Goal: Communication & Community: Answer question/provide support

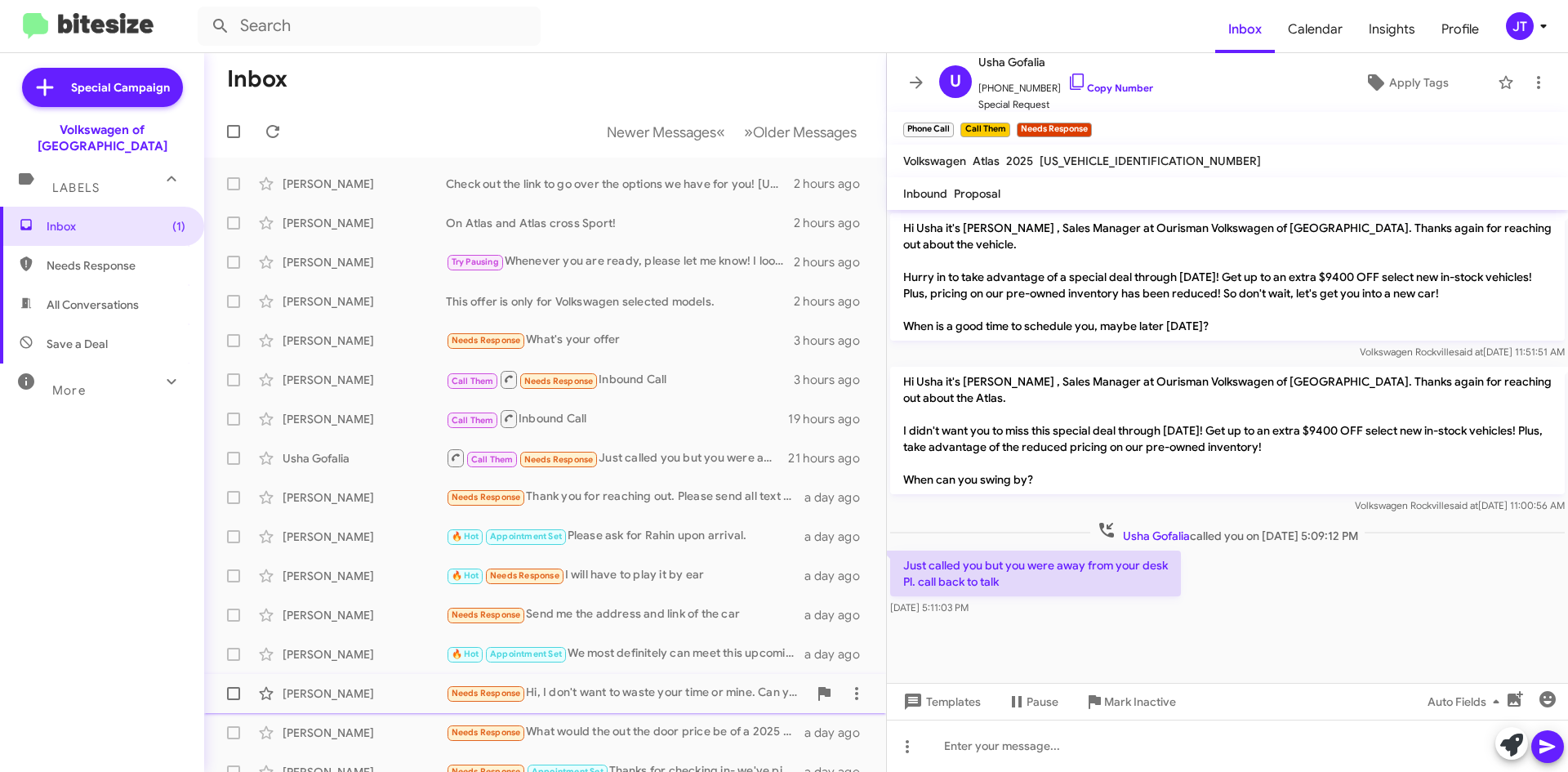
click at [617, 689] on div "Needs Response Hi, I don't want to waste your time or mine. Can you send me the…" at bounding box center [626, 693] width 362 height 19
click at [1529, 81] on icon at bounding box center [1539, 83] width 20 height 20
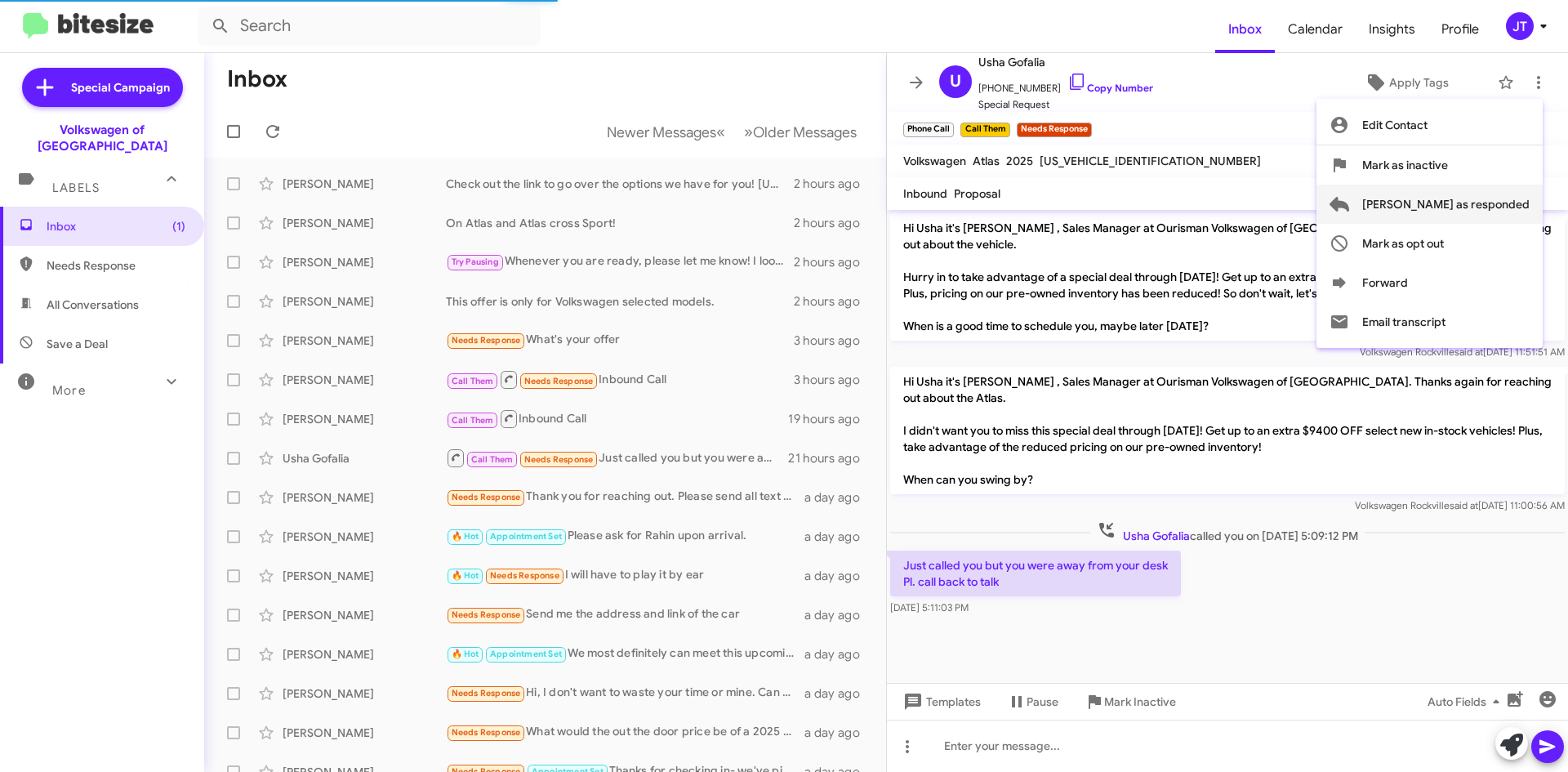
click at [1488, 198] on span "Mark as responded" at bounding box center [1445, 203] width 167 height 39
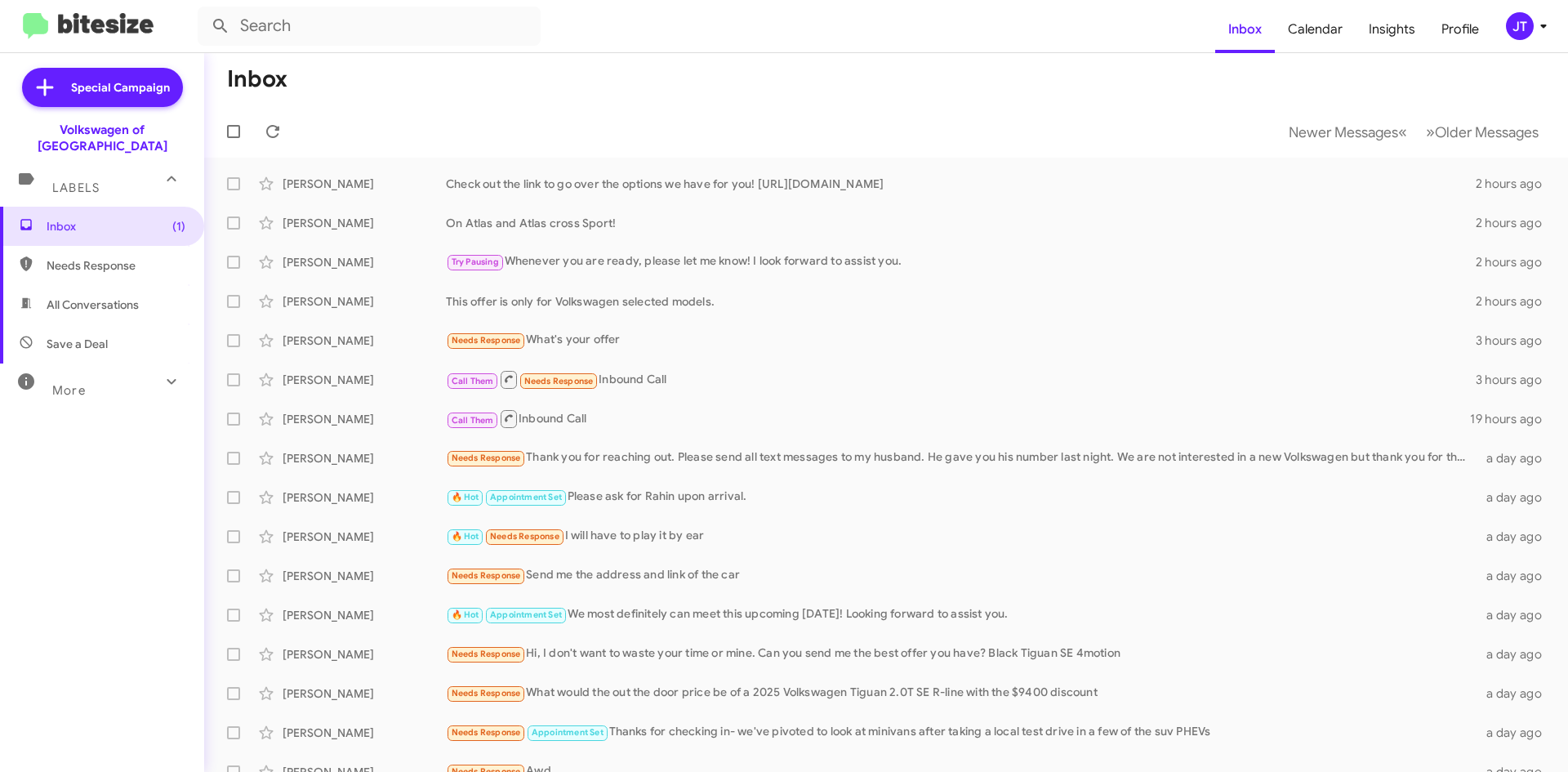
click at [452, 105] on mat-toolbar "Inbox Newer Messages « Previous » Next Older Messages" at bounding box center [886, 106] width 1364 height 105
click at [1548, 41] on mat-toolbar "Inbox Calendar Insights Profile JT" at bounding box center [784, 26] width 1568 height 52
click at [1549, 29] on icon at bounding box center [1544, 26] width 20 height 20
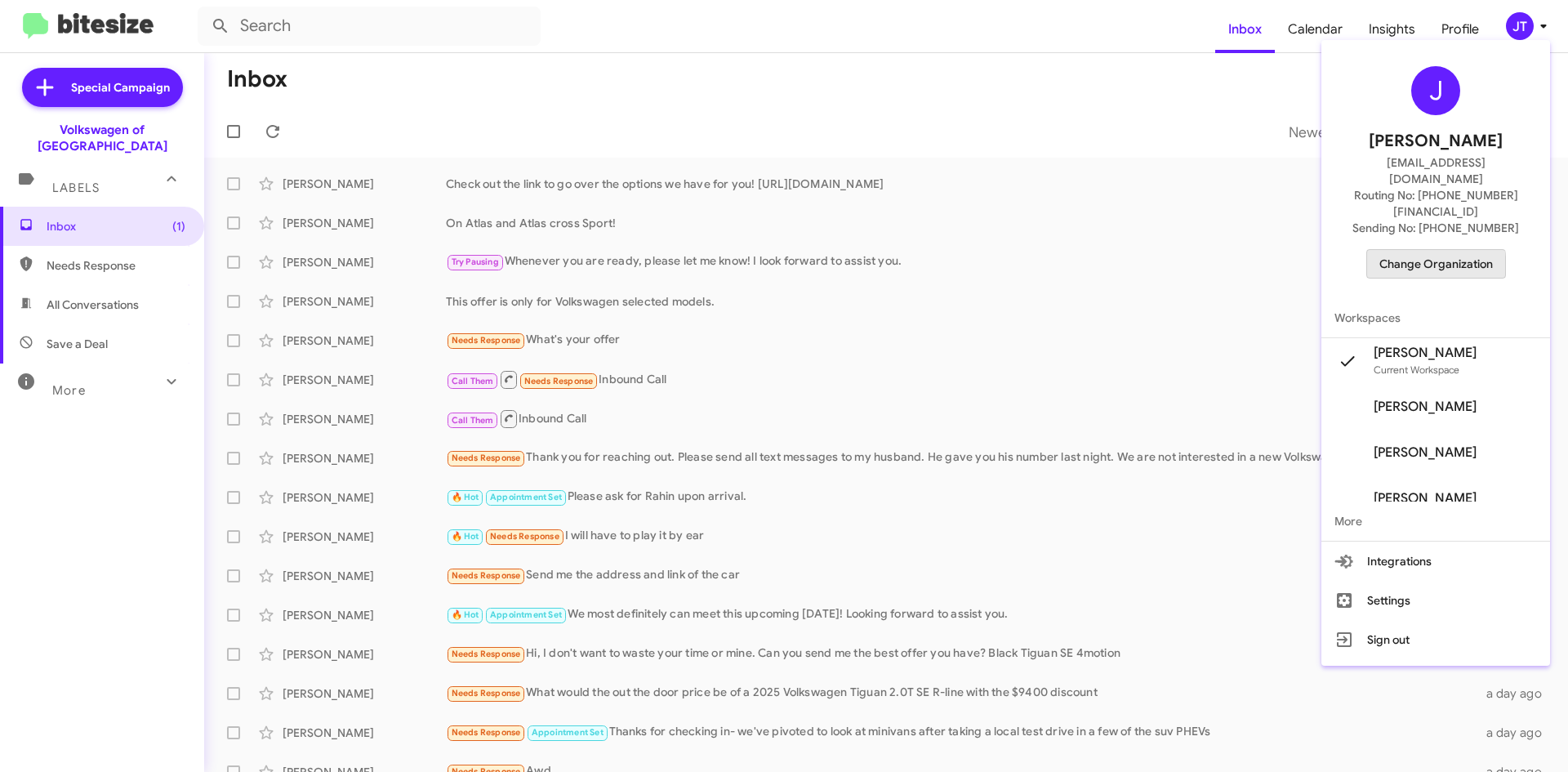
click at [1449, 250] on span "Change Organization" at bounding box center [1436, 264] width 114 height 28
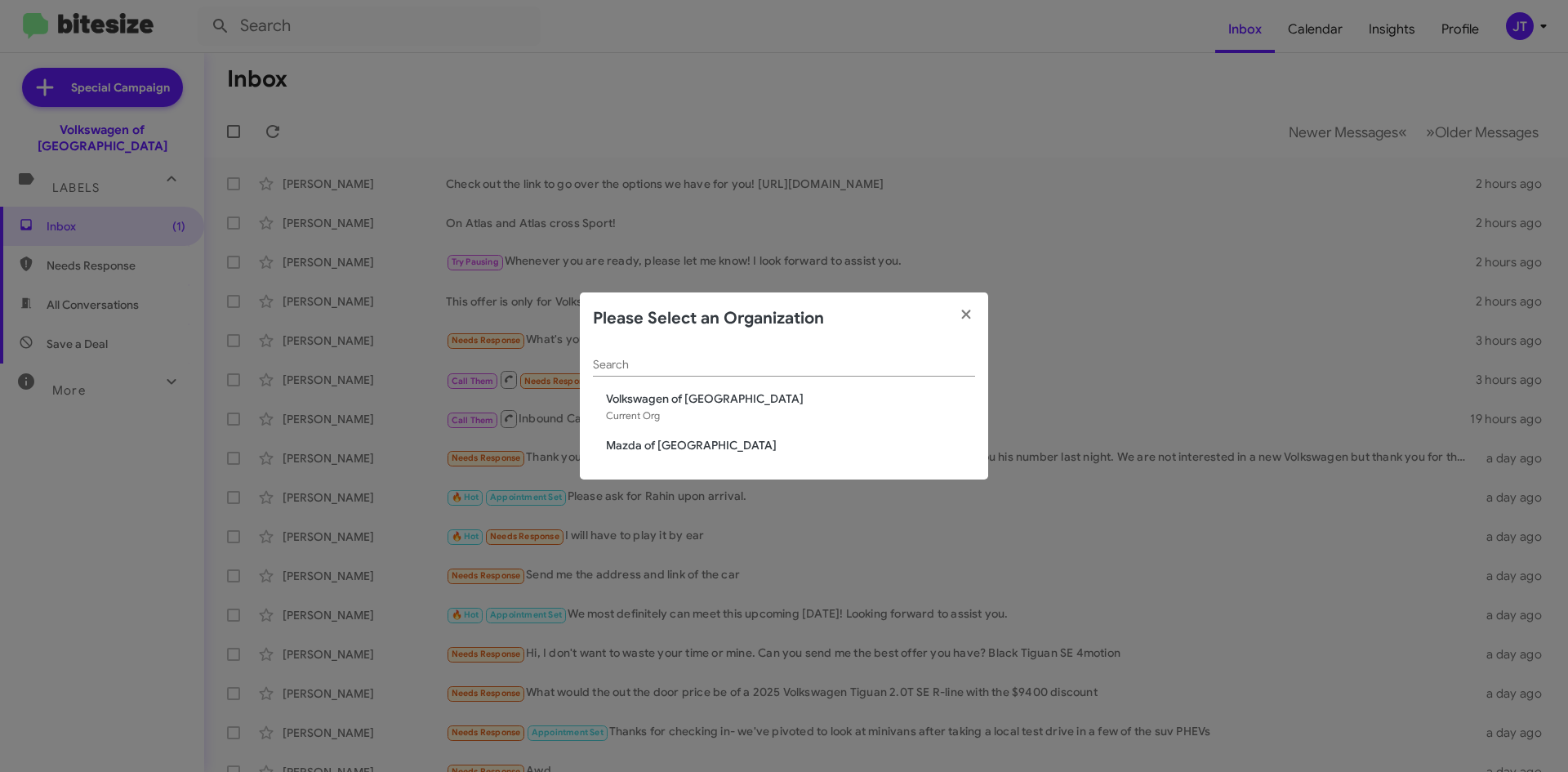
click at [661, 436] on div "Search Volkswagen of Rockville Current Org Mazda of Rockville" at bounding box center [784, 413] width 408 height 135
click at [669, 442] on span "Mazda of [GEOGRAPHIC_DATA]" at bounding box center [790, 445] width 369 height 16
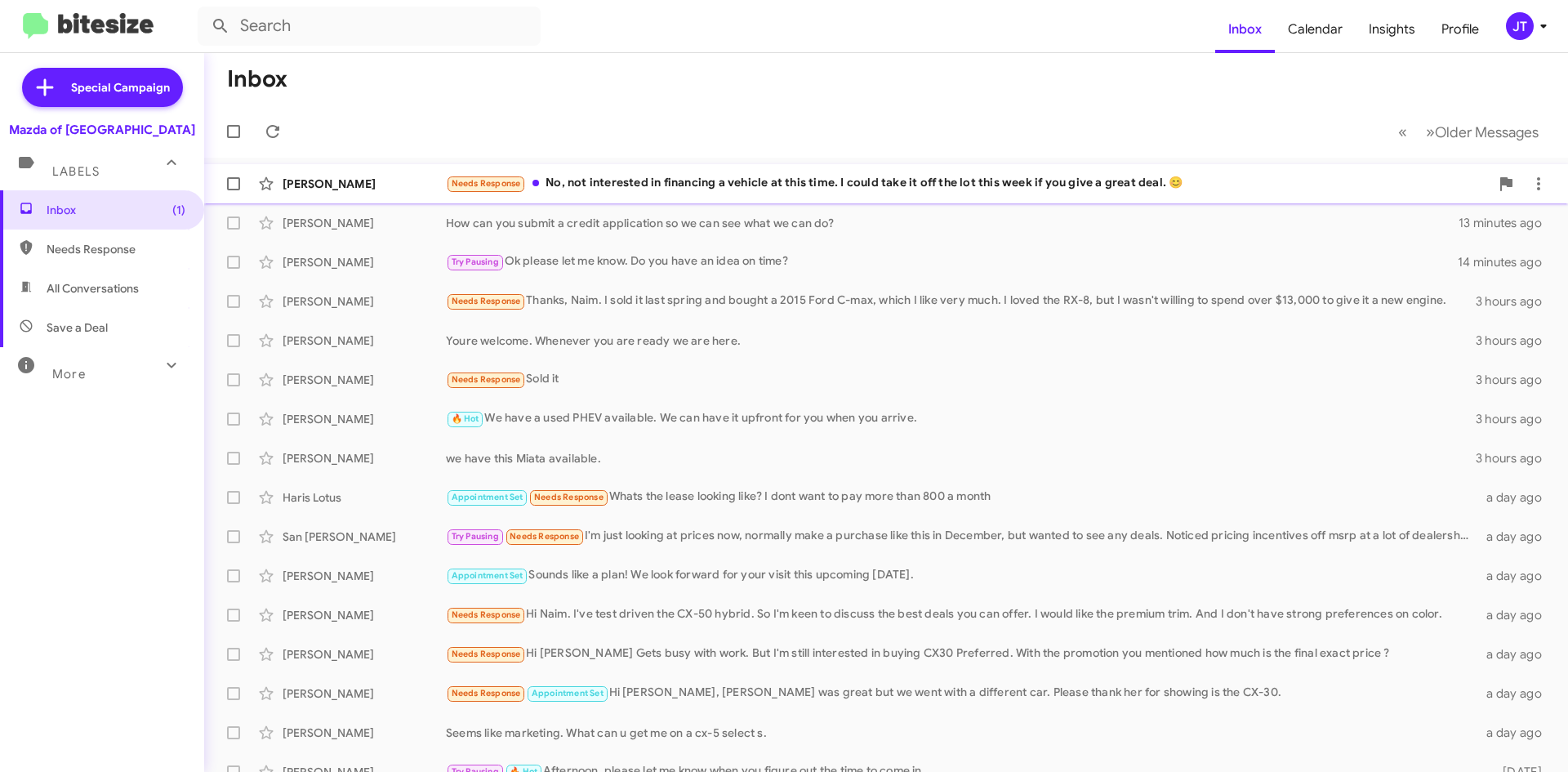
click at [636, 176] on div "Needs Response No, not interested in financing a vehicle at this time. I could …" at bounding box center [968, 183] width 1044 height 19
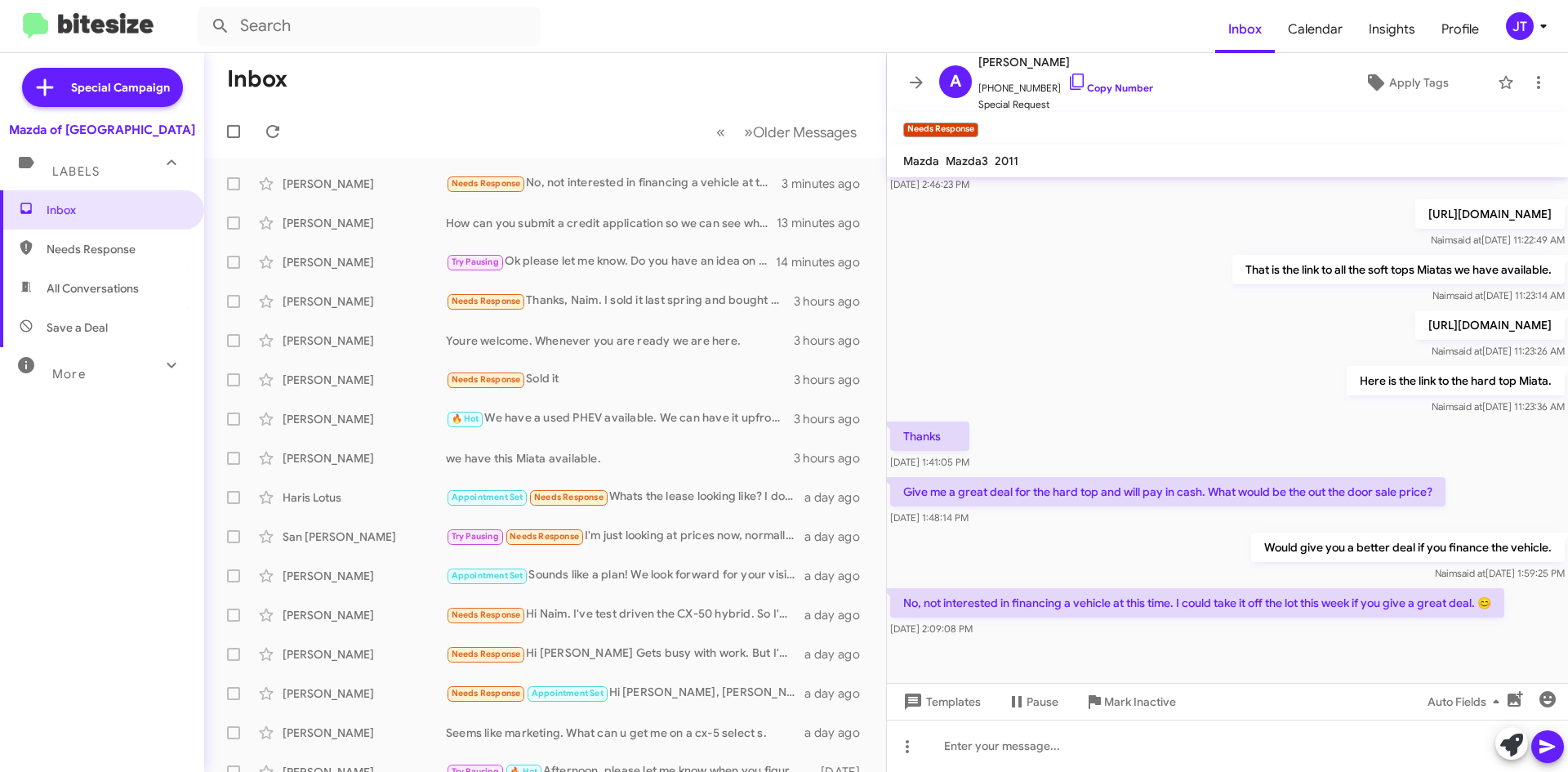
scroll to position [824, 0]
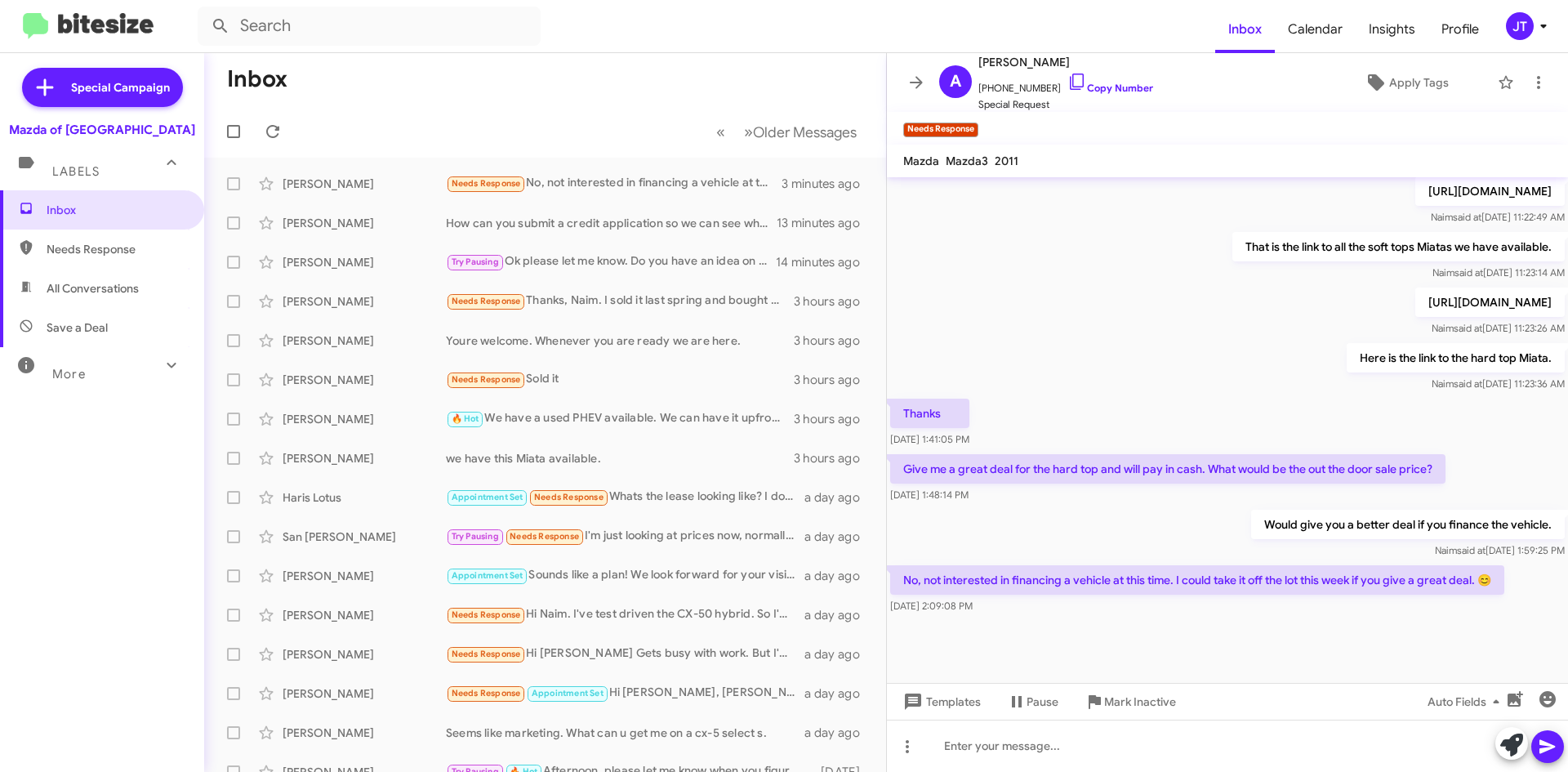
click at [477, 90] on mat-toolbar-row "Inbox" at bounding box center [545, 79] width 682 height 52
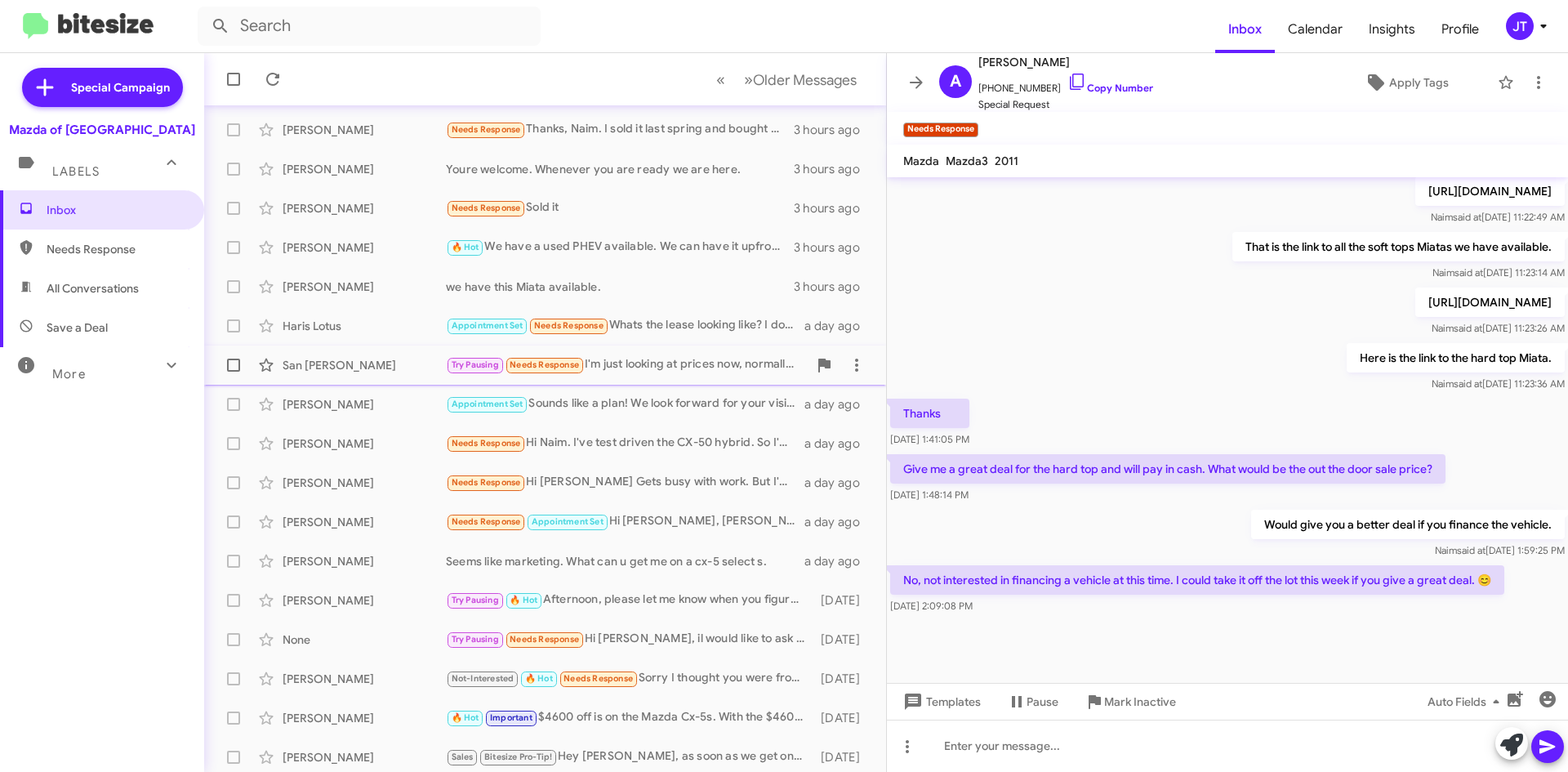
scroll to position [176, 0]
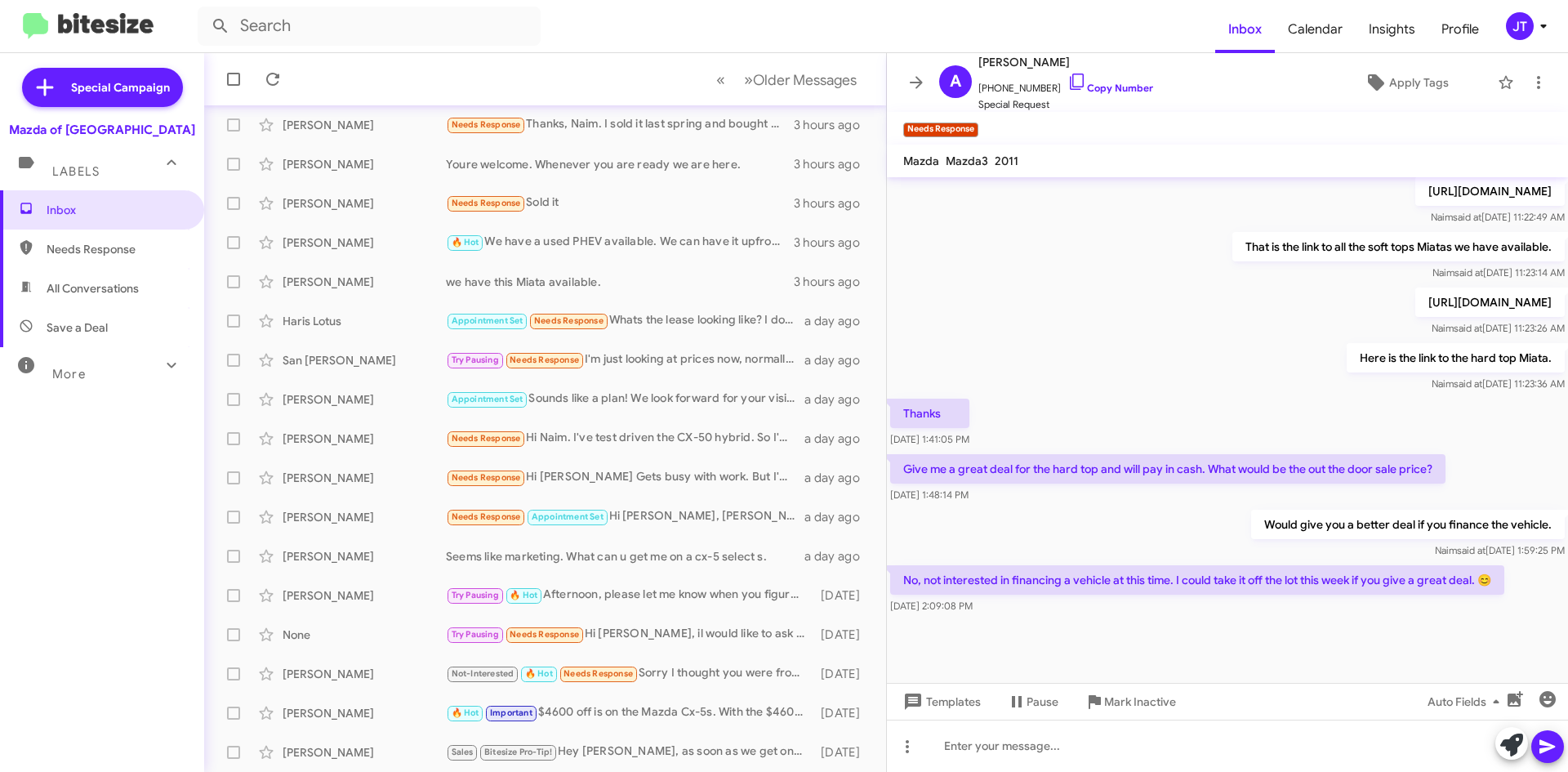
click at [1540, 21] on icon at bounding box center [1544, 26] width 20 height 20
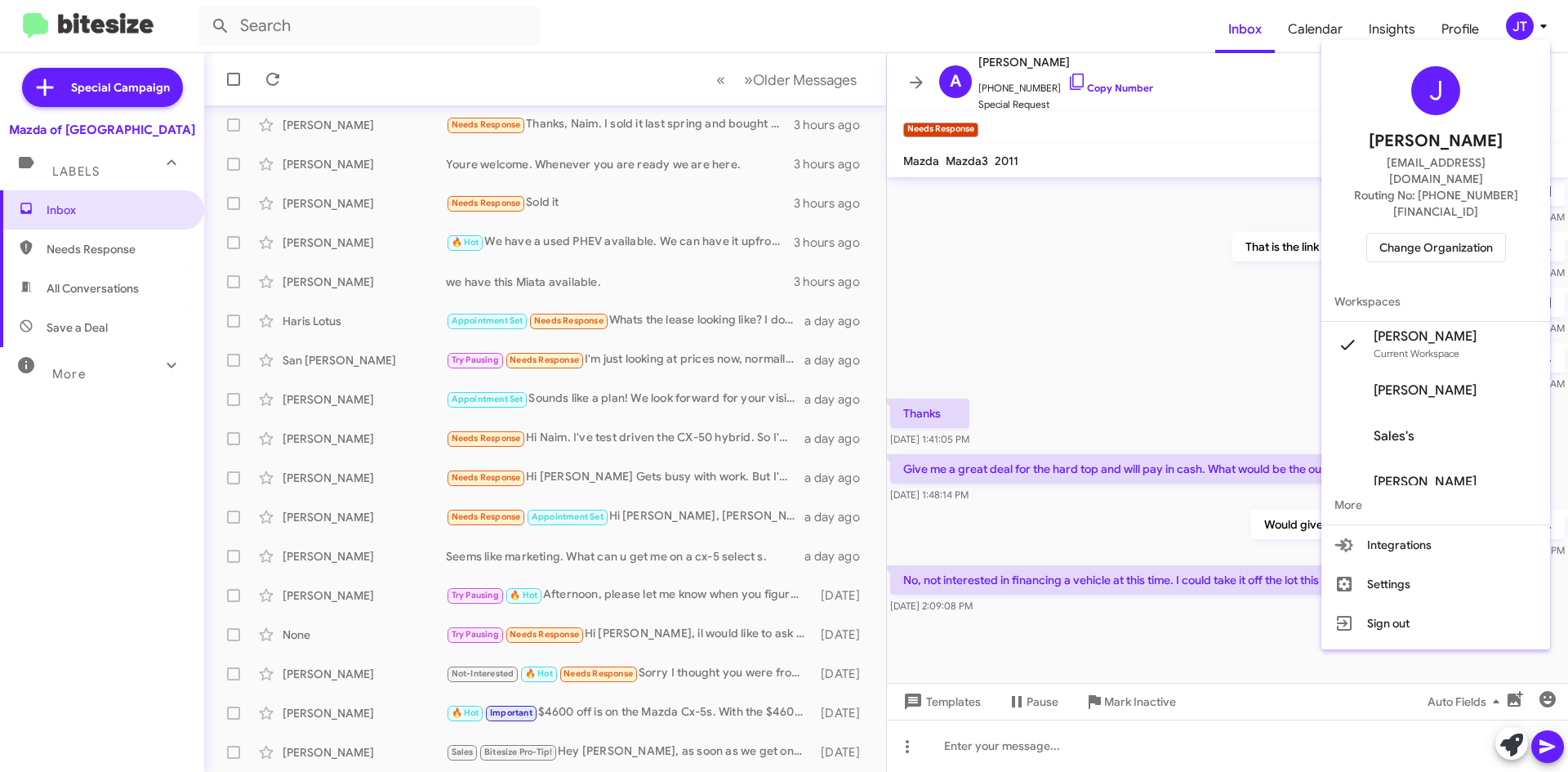
click at [653, 70] on div at bounding box center [784, 386] width 1568 height 772
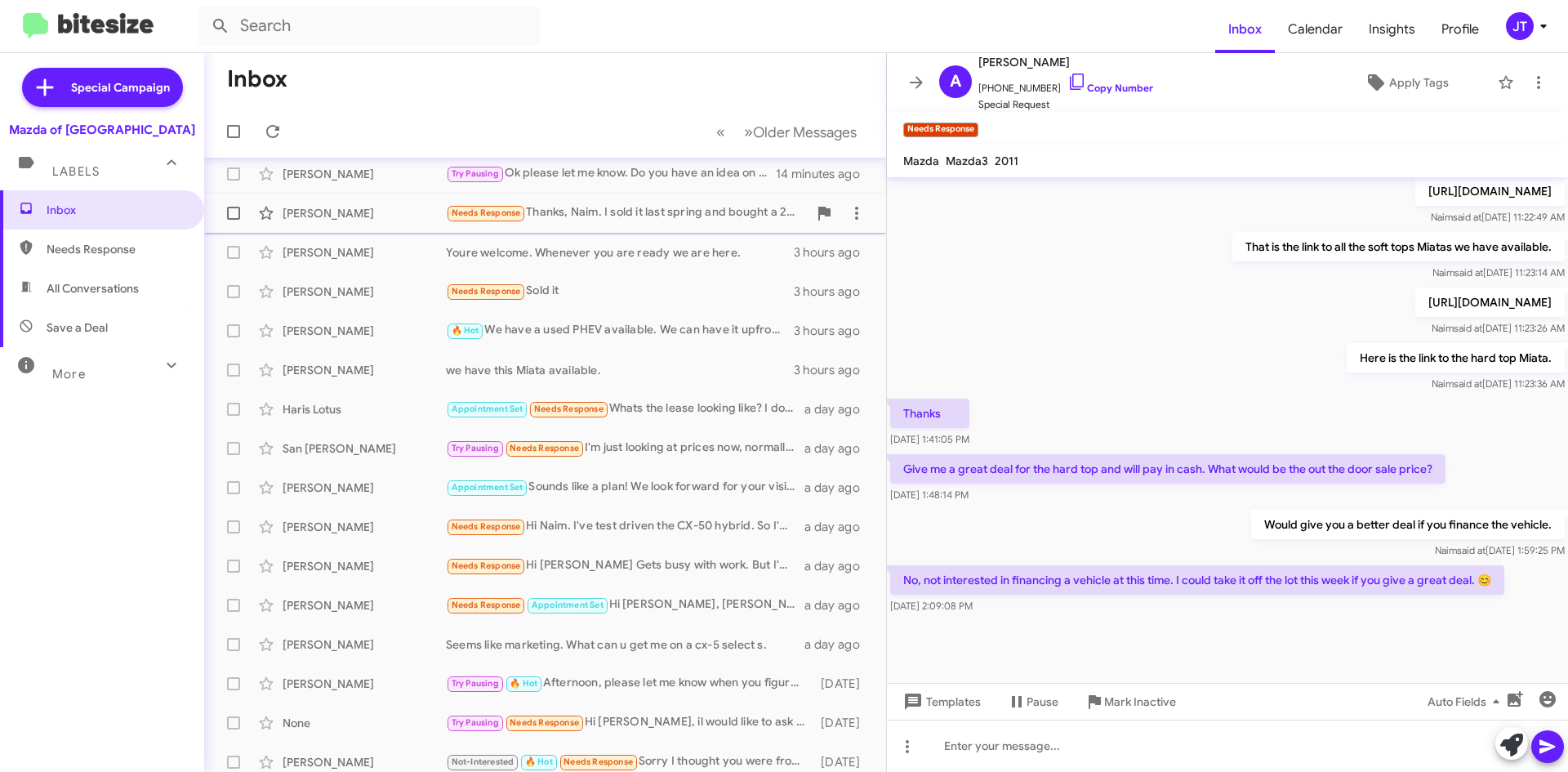
scroll to position [0, 0]
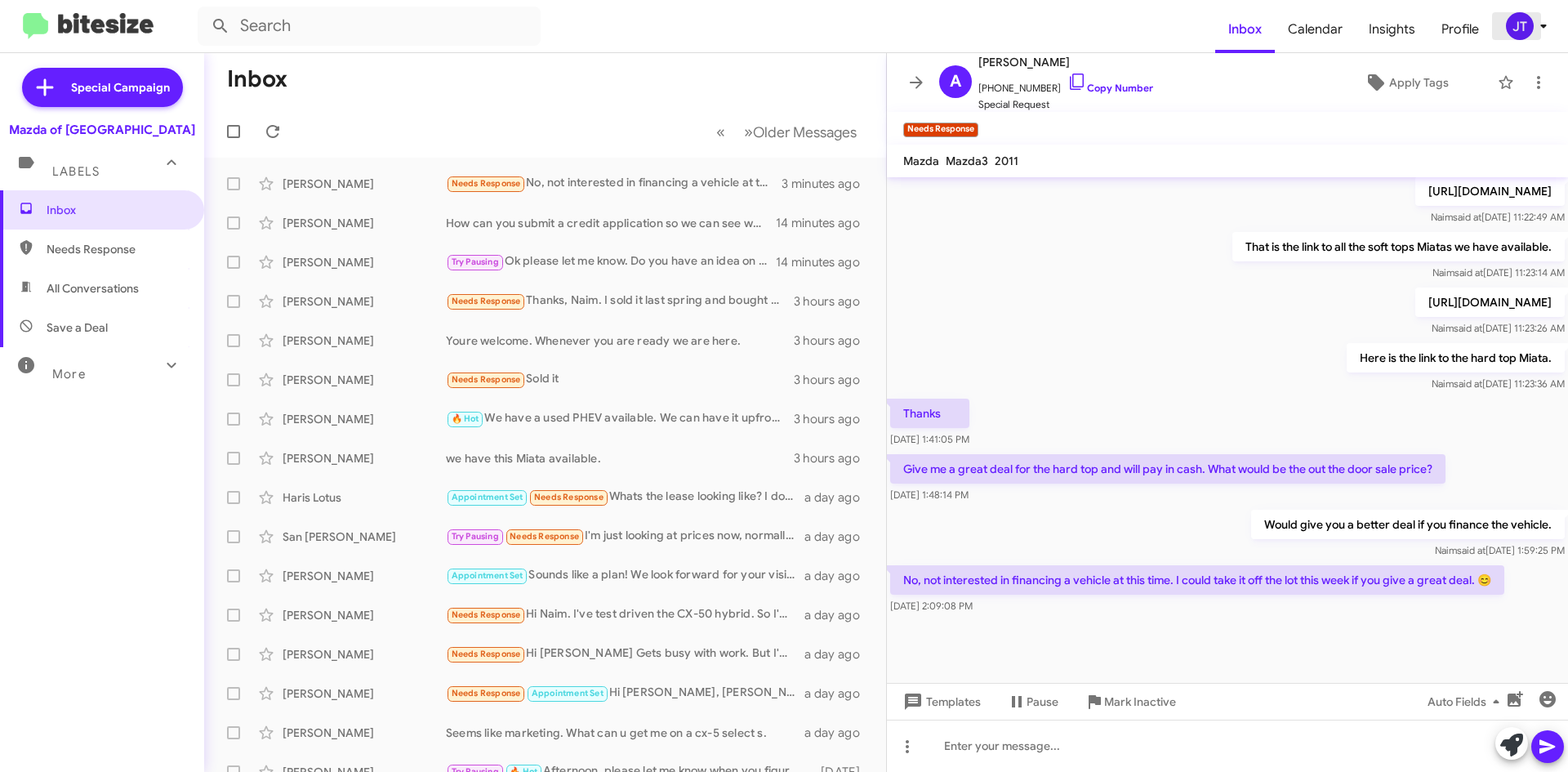
click at [1527, 29] on div "JT" at bounding box center [1520, 26] width 28 height 28
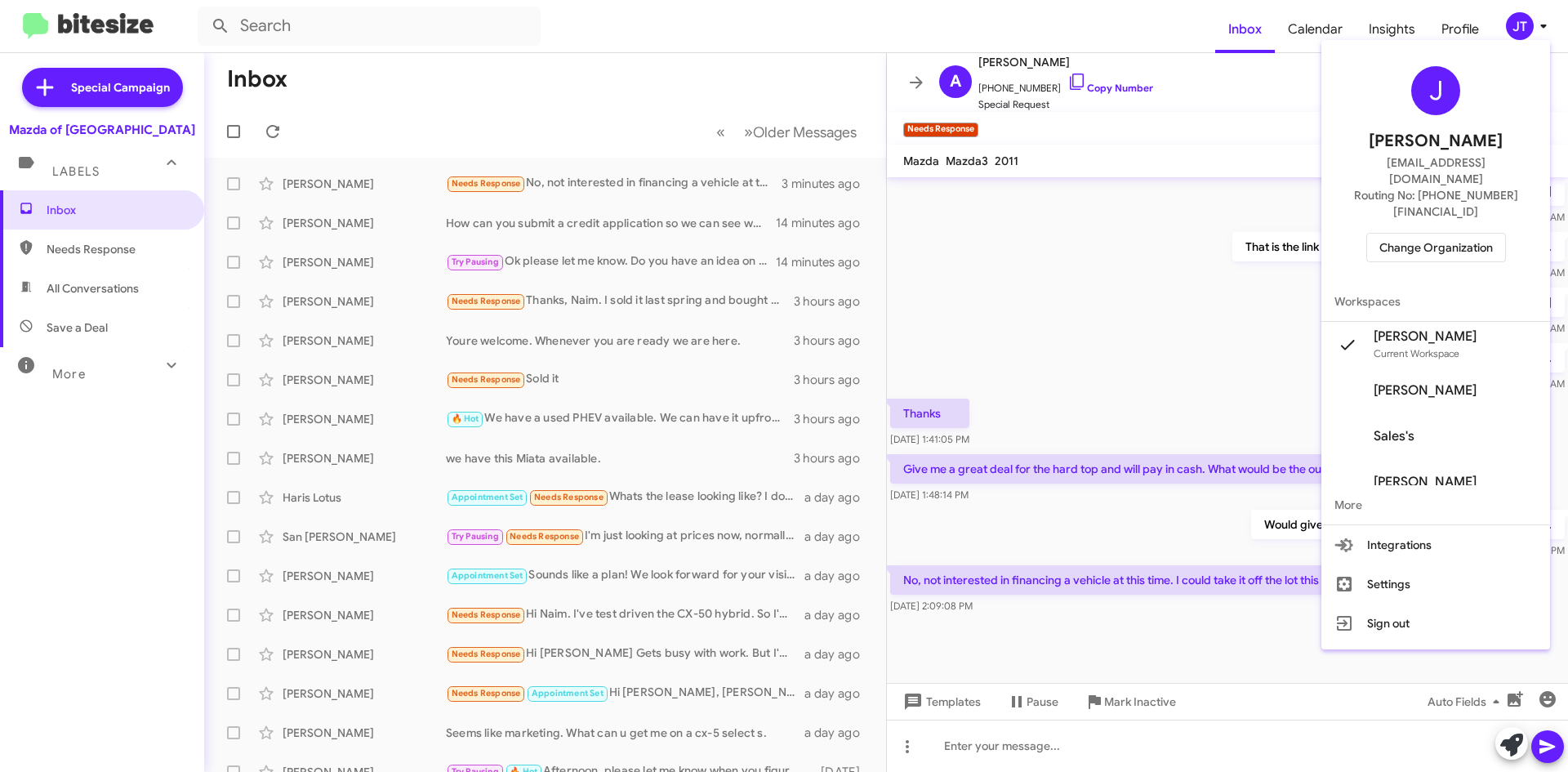
click at [1459, 234] on span "Change Organization" at bounding box center [1436, 247] width 114 height 28
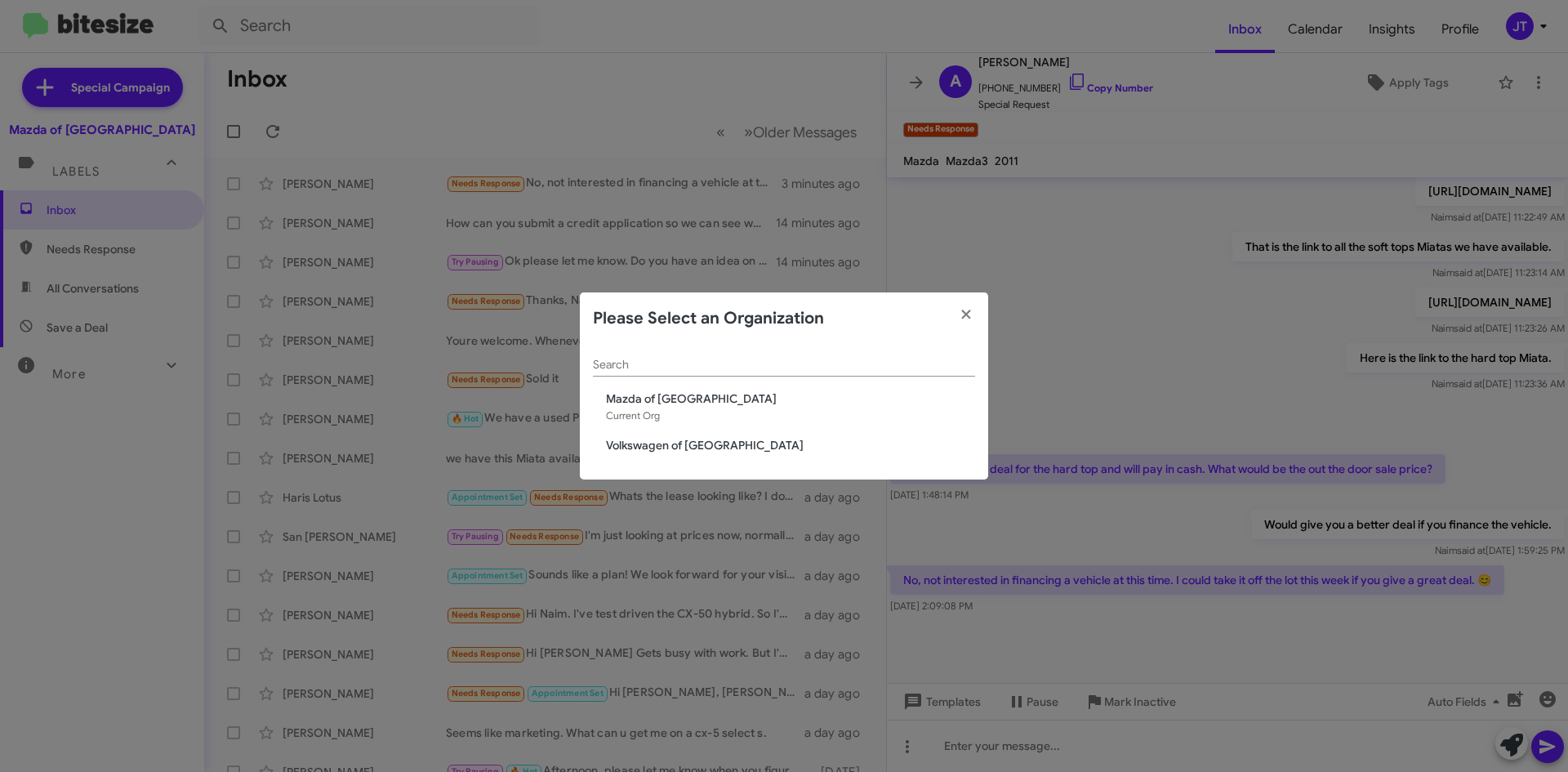
click at [666, 441] on span "Volkswagen of [GEOGRAPHIC_DATA]" at bounding box center [790, 445] width 369 height 16
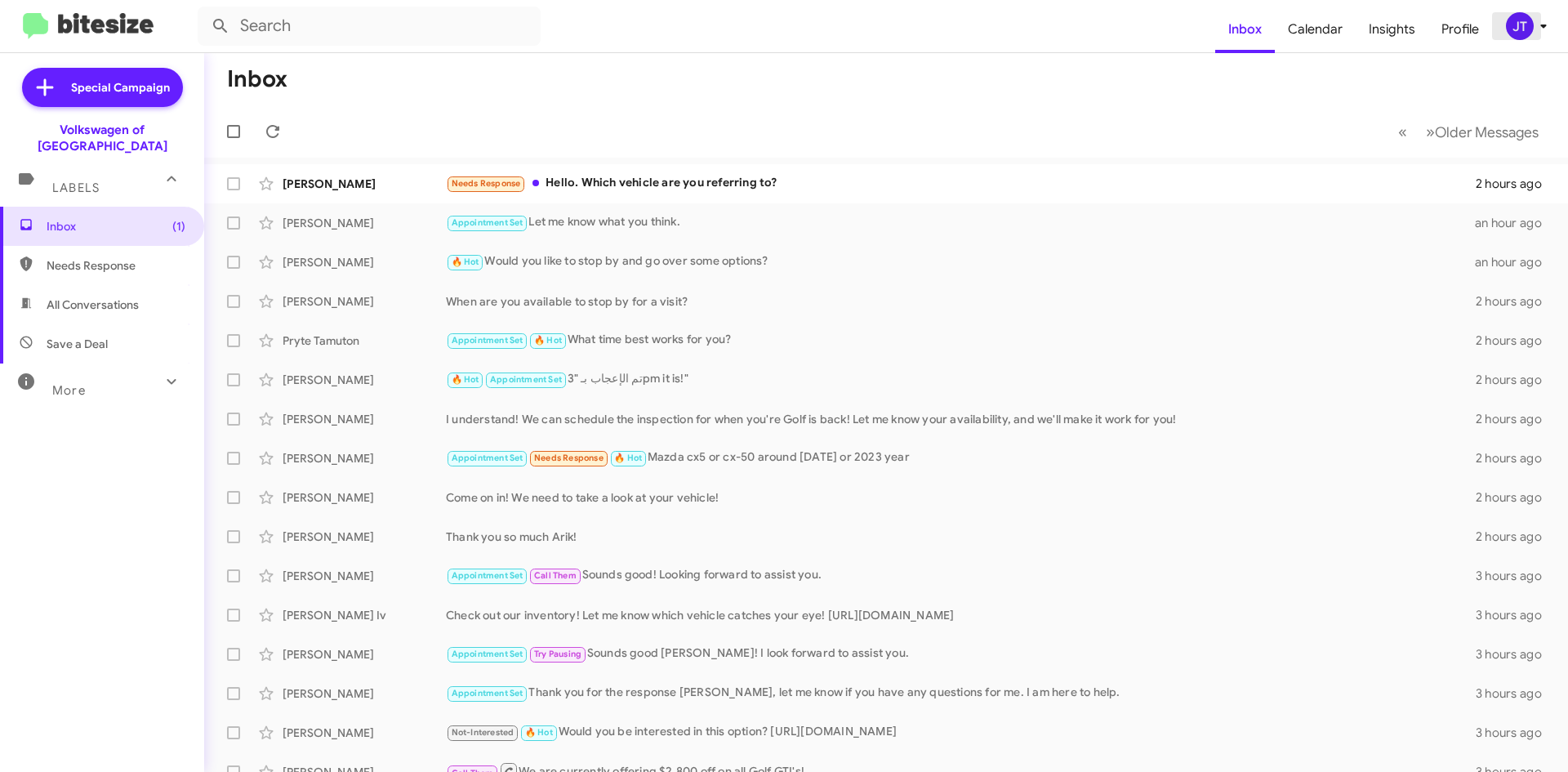
click at [1529, 33] on div "JT" at bounding box center [1520, 26] width 28 height 28
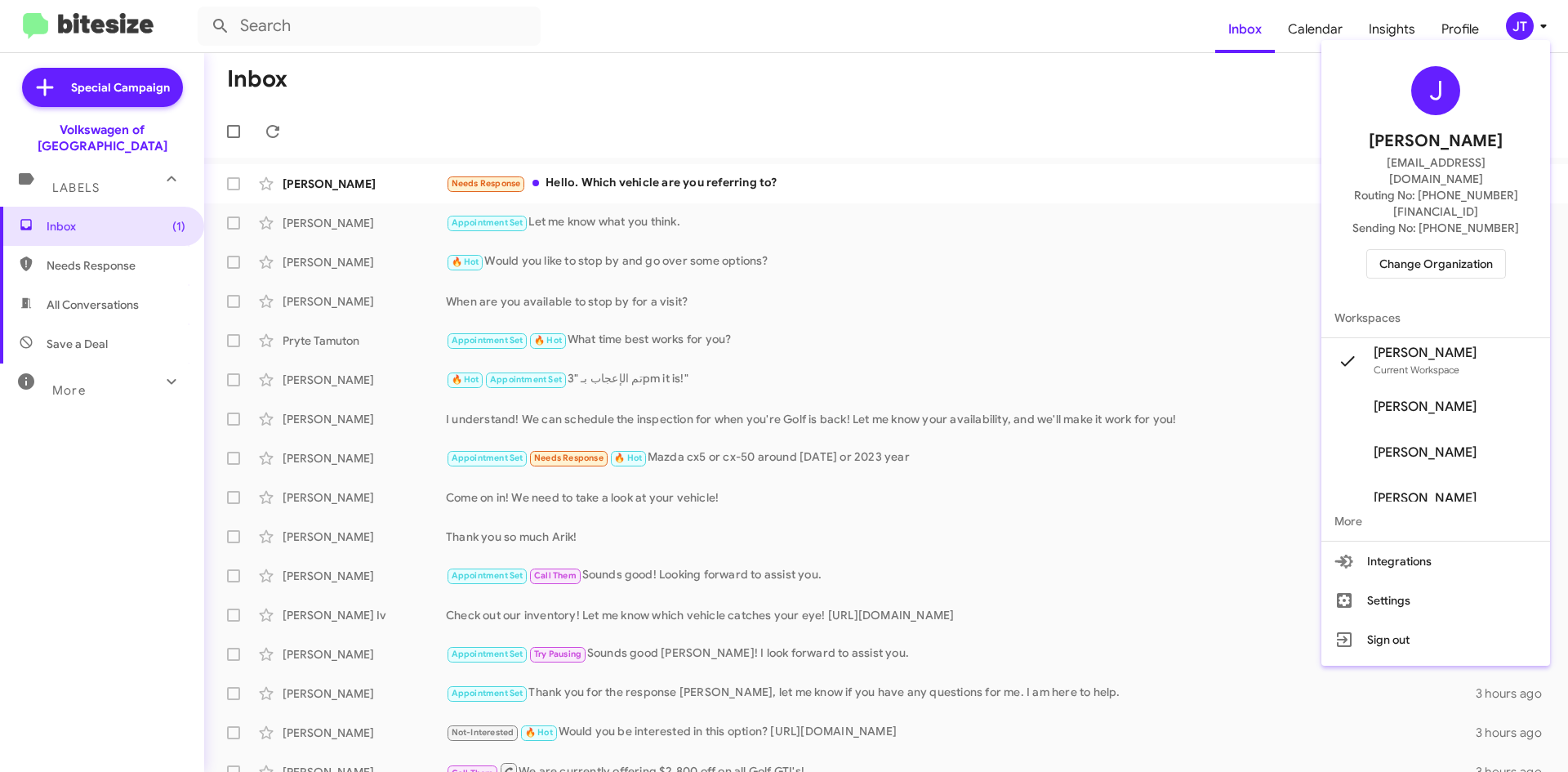
click at [1456, 250] on span "Change Organization" at bounding box center [1436, 264] width 114 height 28
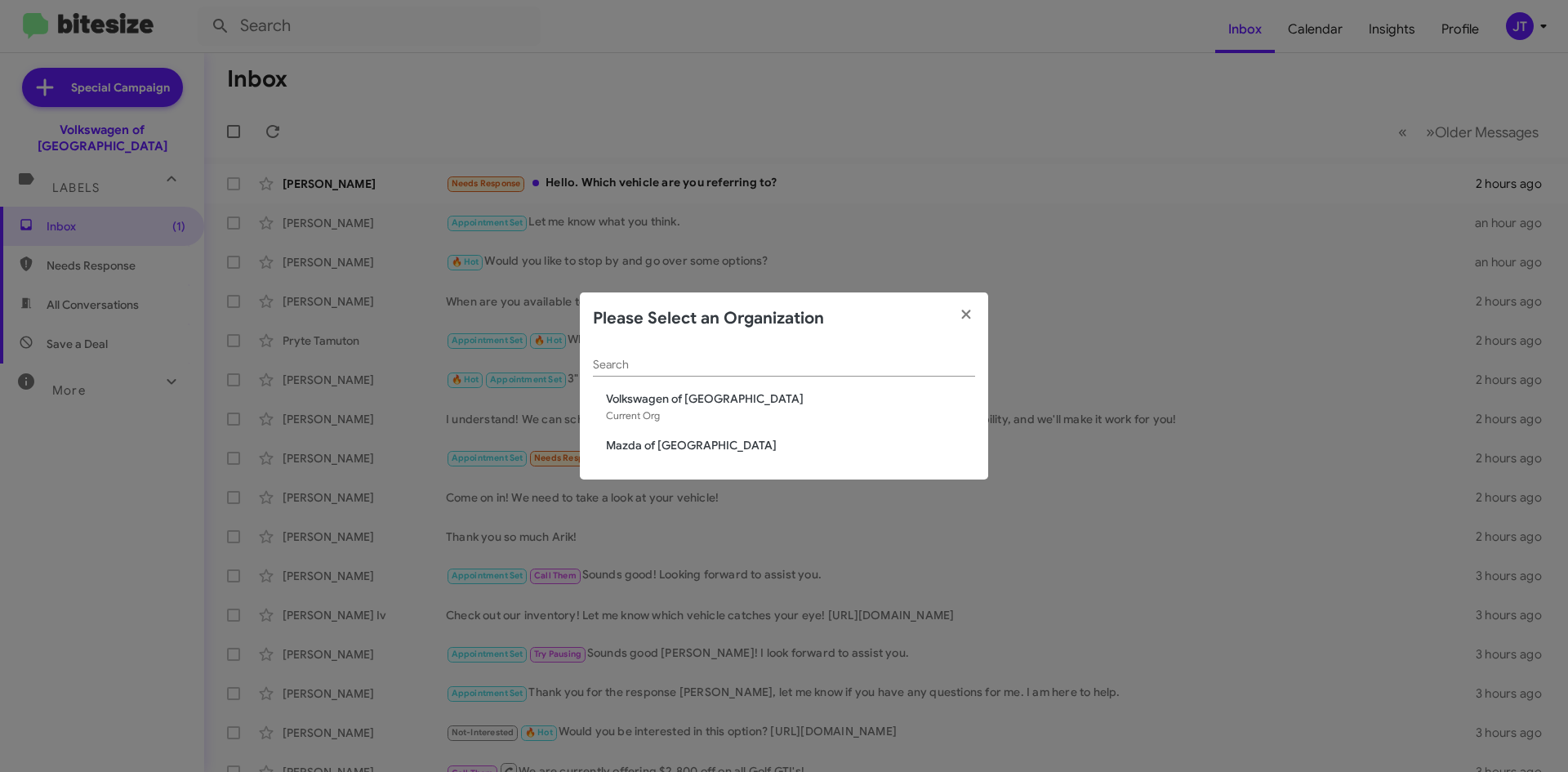
click at [889, 112] on modal-container "Please Select an Organization Search Volkswagen of Rockville Current Org Mazda …" at bounding box center [784, 386] width 1568 height 772
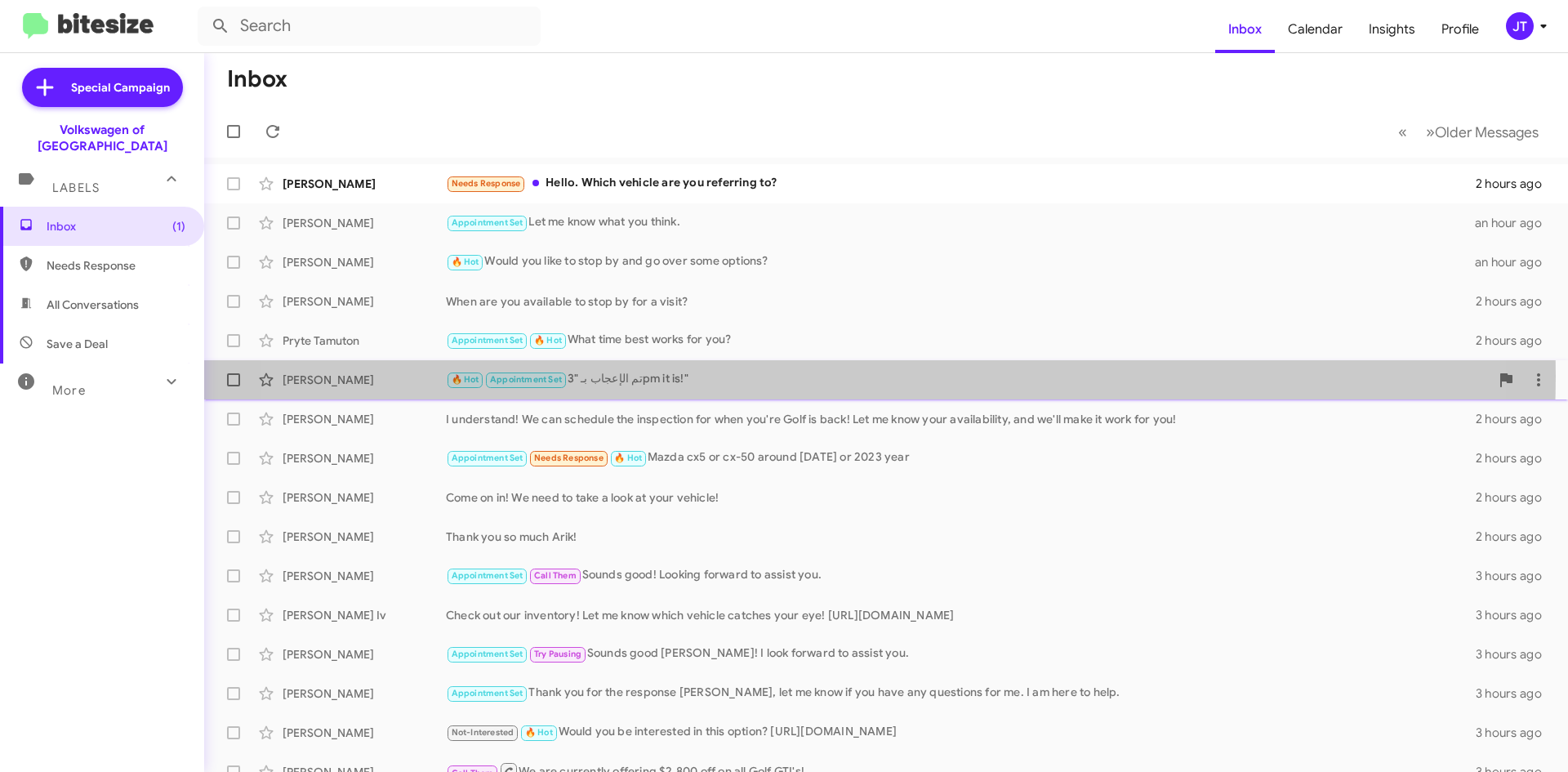
click at [804, 376] on div "🔥 Hot Appointment Set تم الإعجاب بـ "3pm it is!"" at bounding box center [968, 379] width 1044 height 19
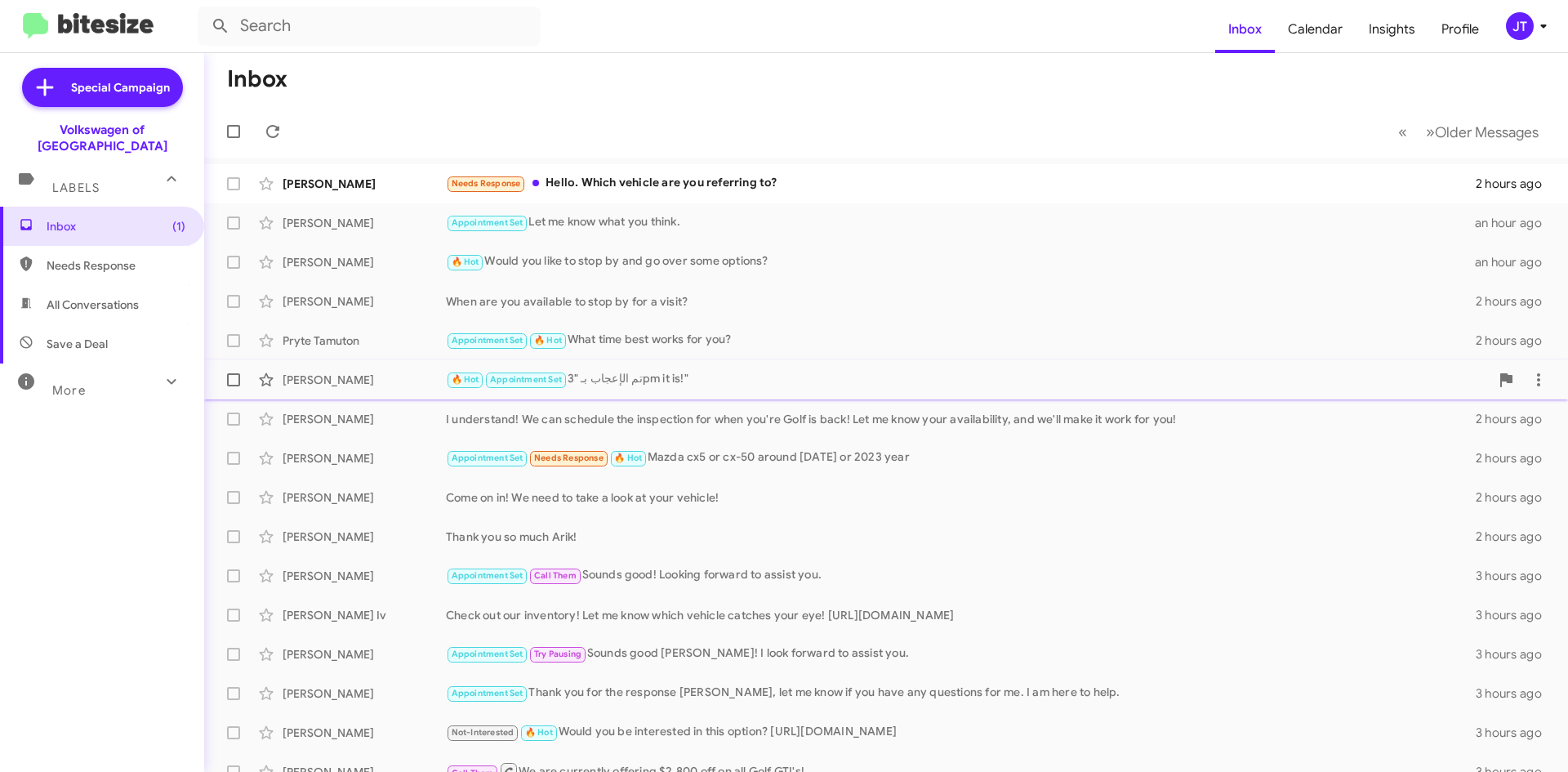
click at [804, 376] on div "🔥 Hot Appointment Set تم الإعجاب بـ "3pm it is!"" at bounding box center [968, 379] width 1044 height 19
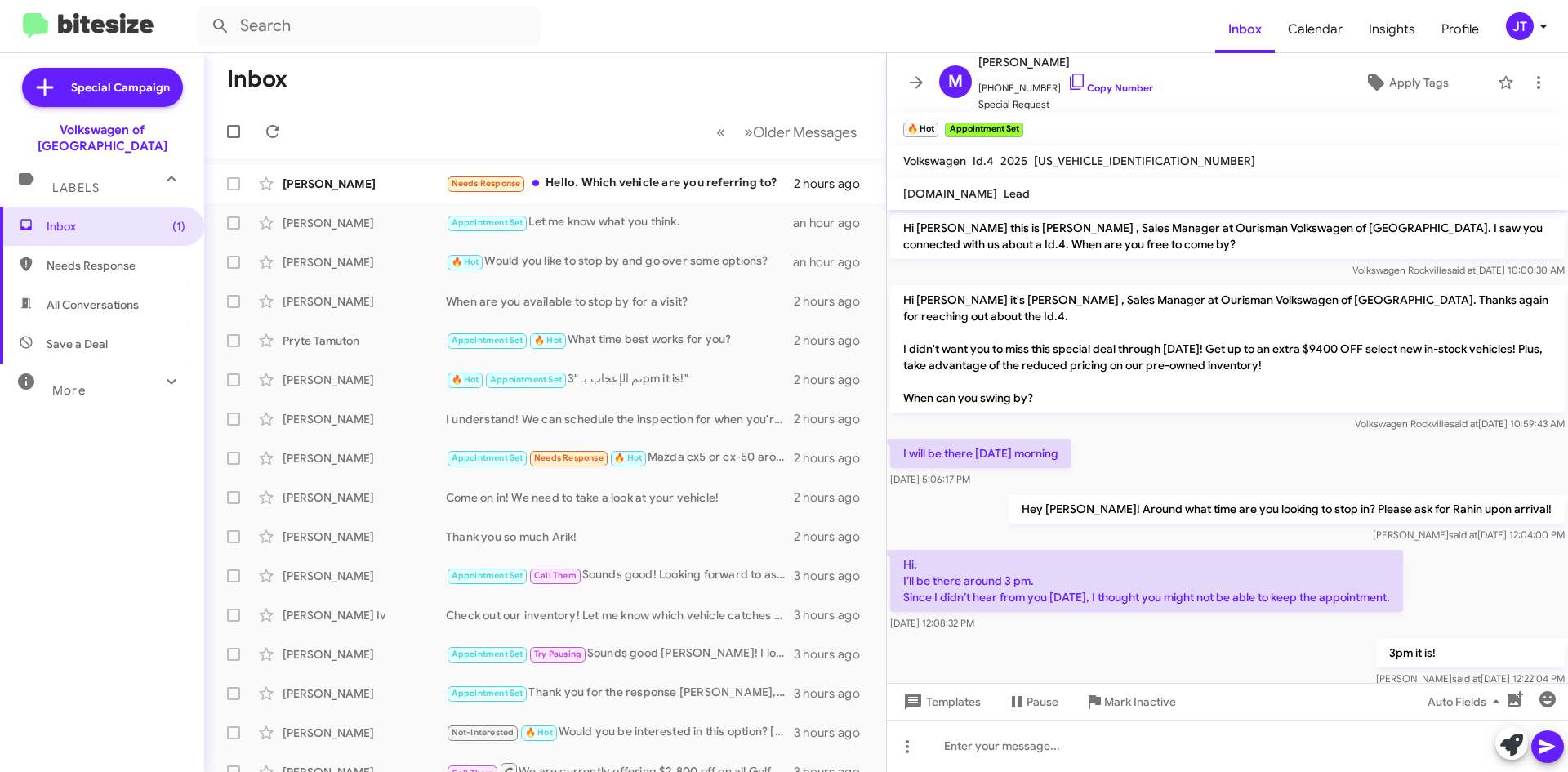
scroll to position [126, 0]
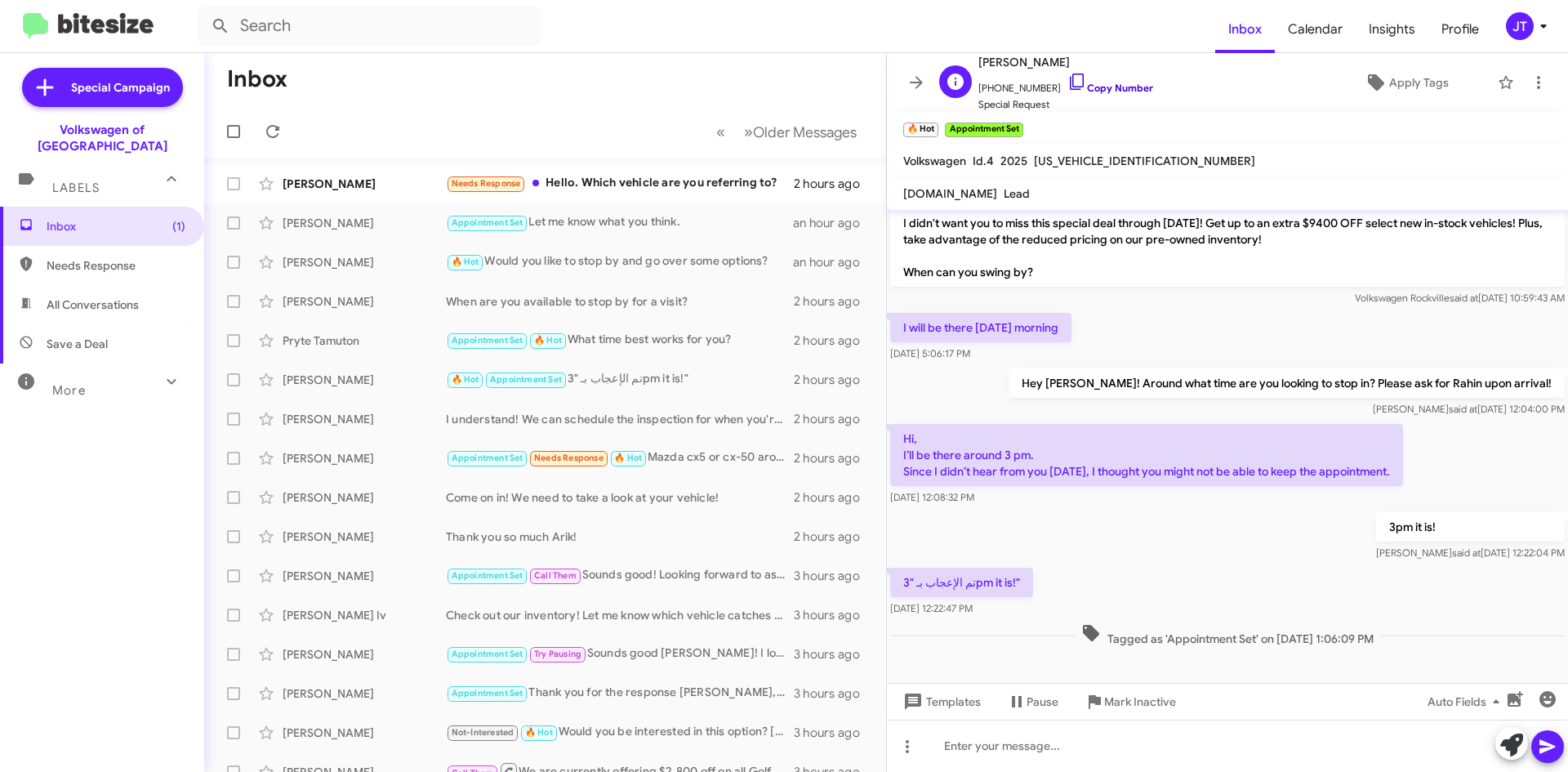
click at [1103, 87] on link "Copy Number" at bounding box center [1110, 88] width 86 height 13
click at [1118, 90] on link "Copy Number" at bounding box center [1110, 88] width 86 height 13
